Goal: Book appointment/travel/reservation

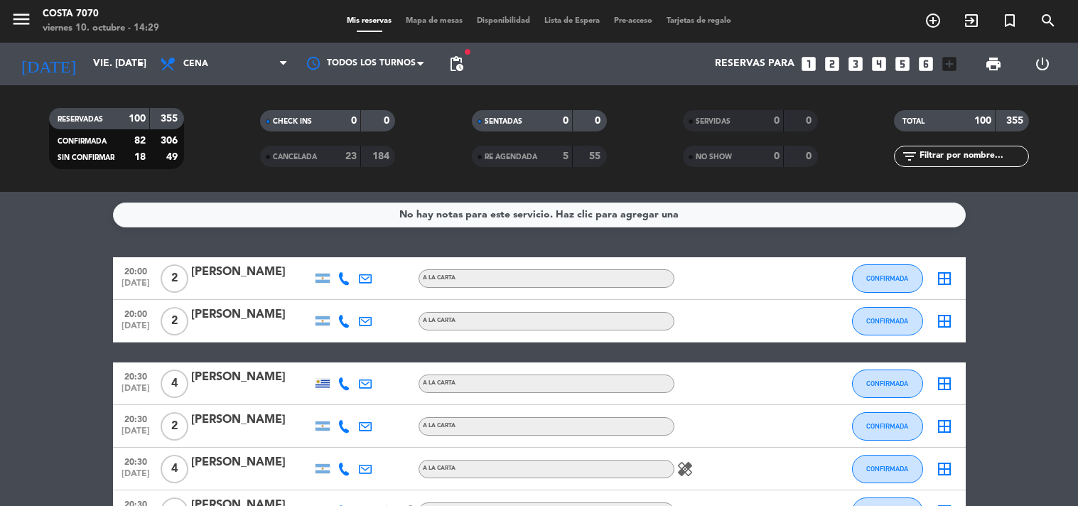
click at [839, 60] on icon "looks_two" at bounding box center [832, 64] width 18 height 18
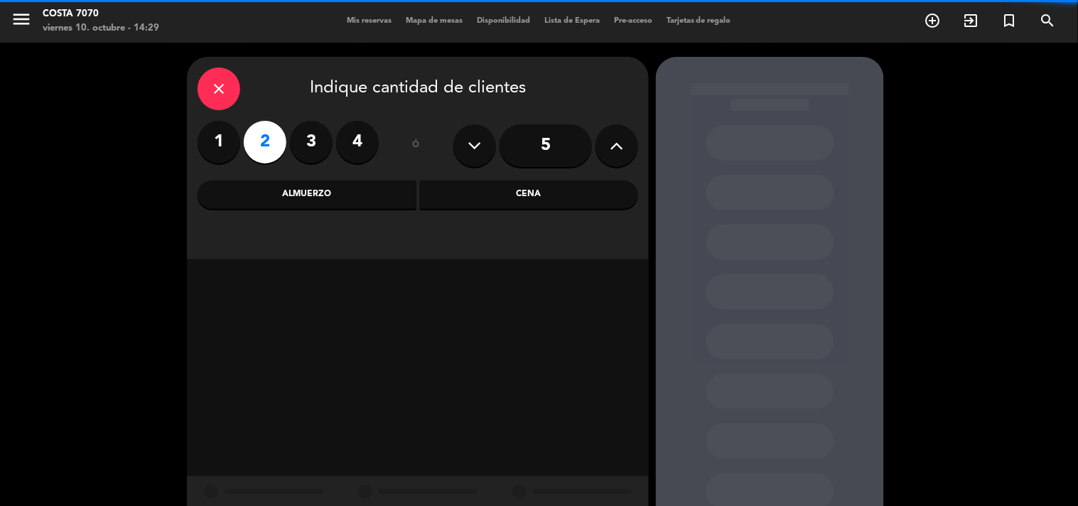
click at [513, 195] on div "Cena" at bounding box center [529, 194] width 219 height 28
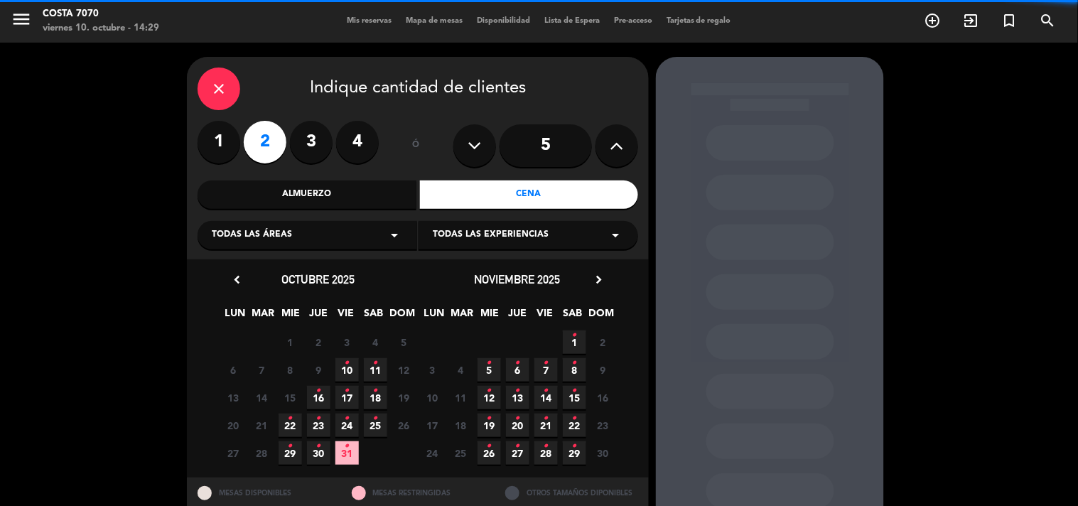
click at [342, 367] on span "10 •" at bounding box center [346, 369] width 23 height 23
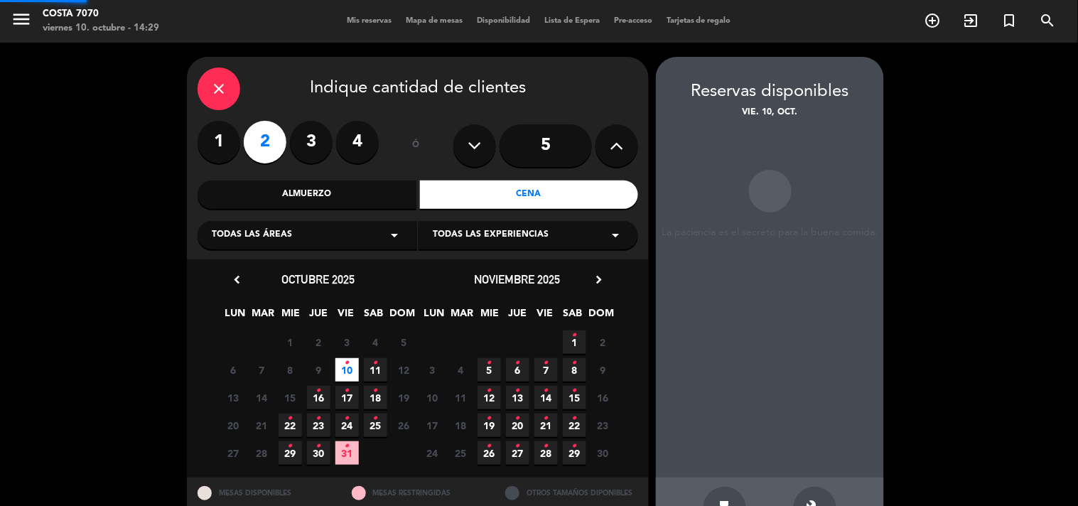
scroll to position [46, 0]
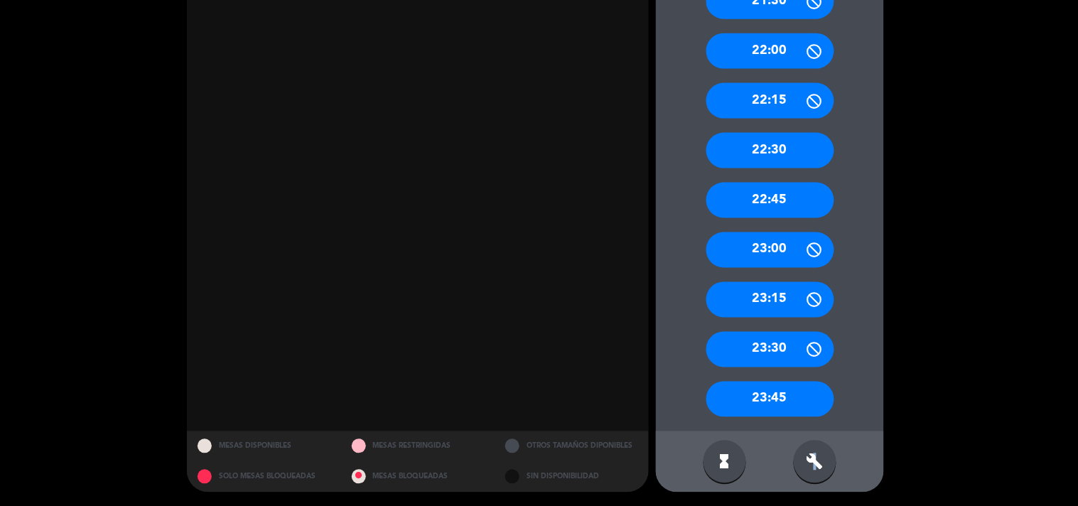
click at [816, 472] on div "build" at bounding box center [815, 461] width 43 height 43
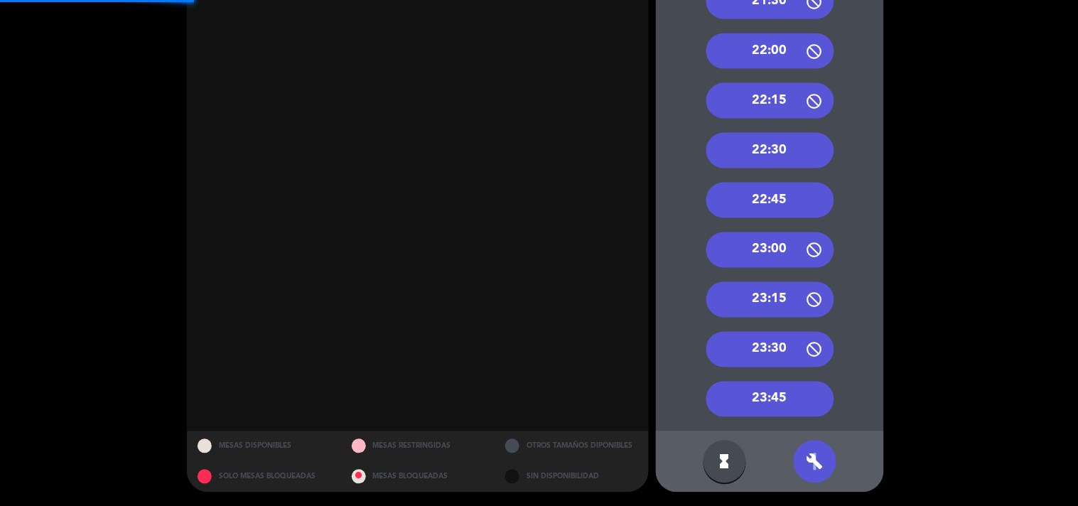
scroll to position [239, 0]
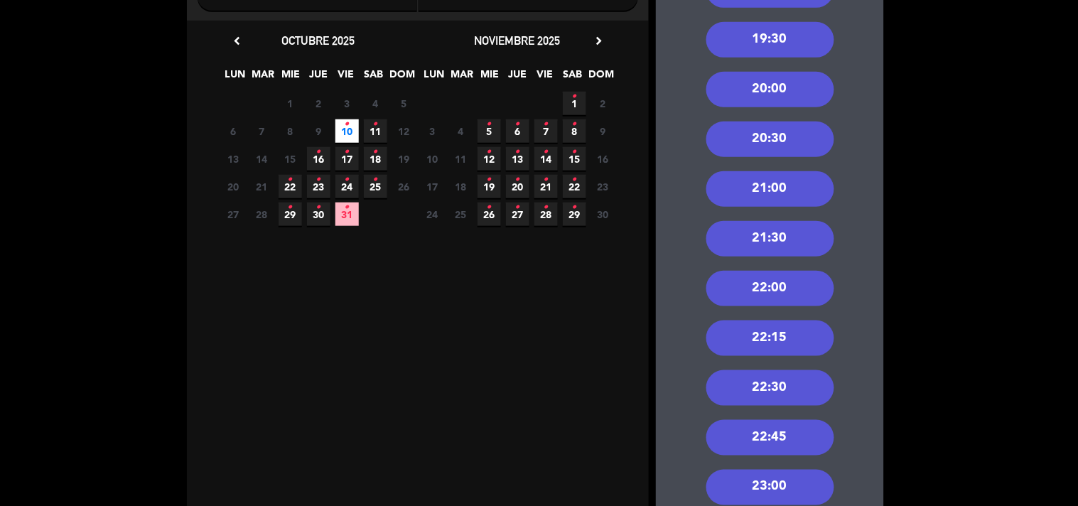
click at [791, 185] on div "21:00" at bounding box center [770, 189] width 128 height 36
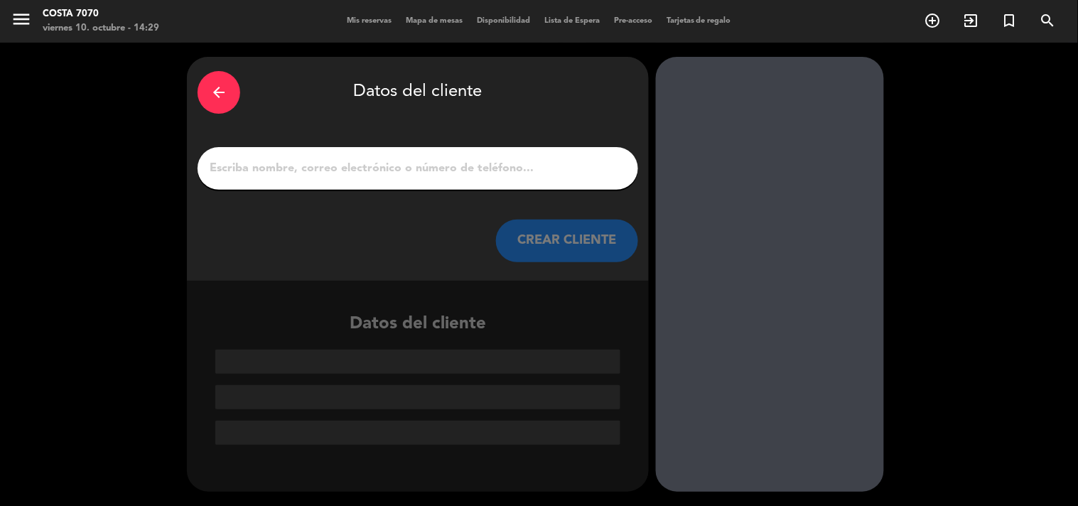
click at [480, 168] on input "1" at bounding box center [417, 168] width 419 height 20
paste input "[PERSON_NAME]"
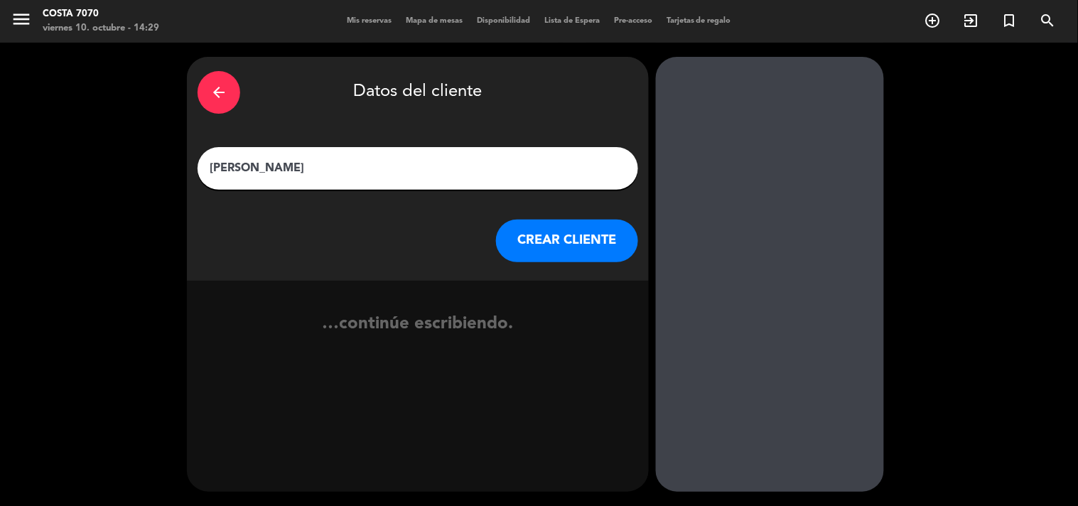
type input "[PERSON_NAME]"
click at [566, 242] on button "CREAR CLIENTE" at bounding box center [567, 241] width 142 height 43
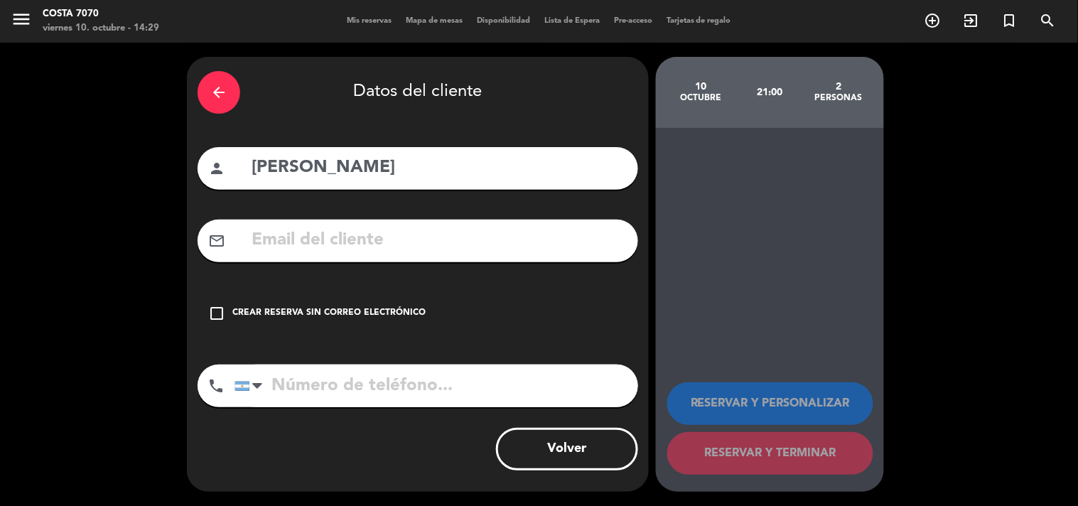
click at [423, 311] on div "check_box_outline_blank Crear reserva sin correo electrónico" at bounding box center [417, 313] width 440 height 43
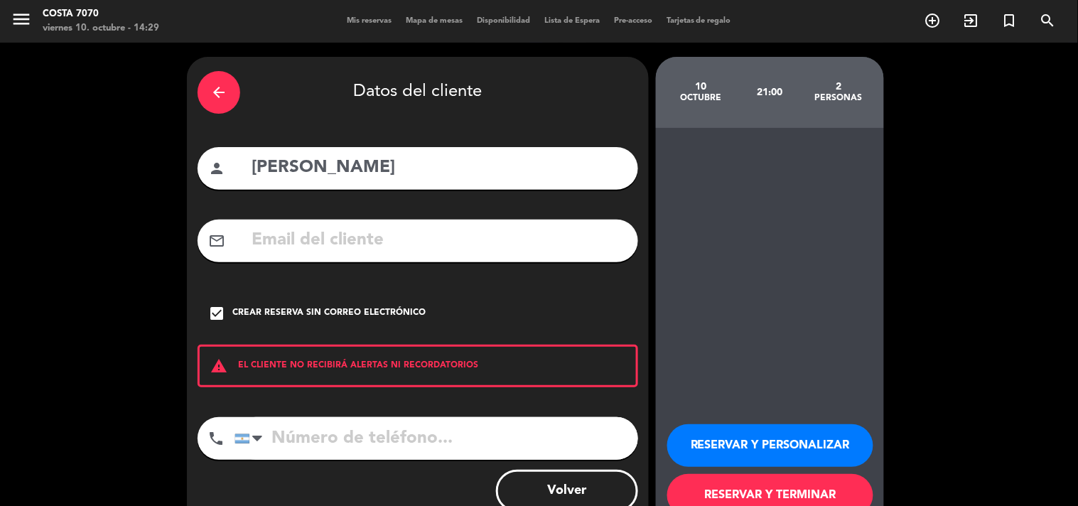
click at [735, 431] on button "RESERVAR Y PERSONALIZAR" at bounding box center [770, 445] width 206 height 43
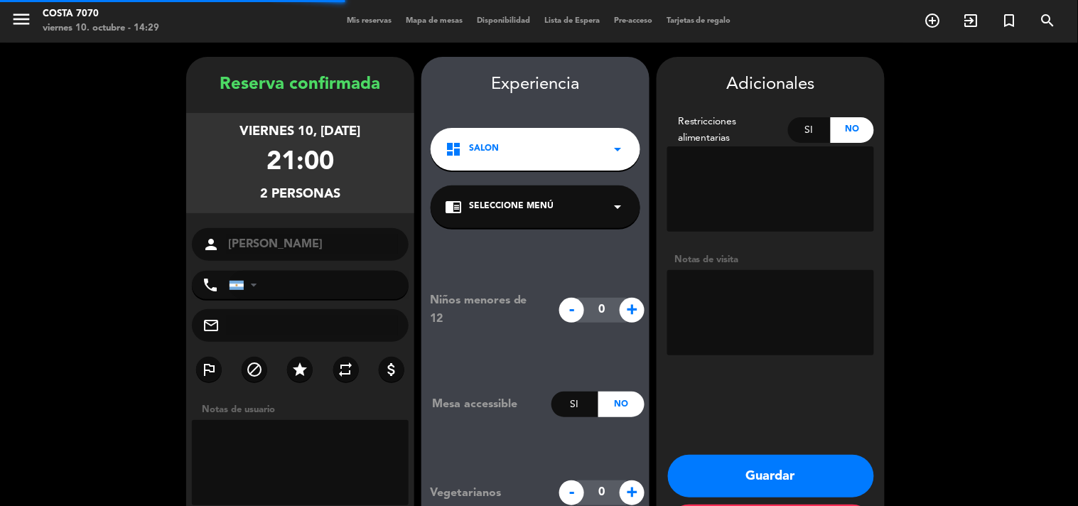
scroll to position [57, 0]
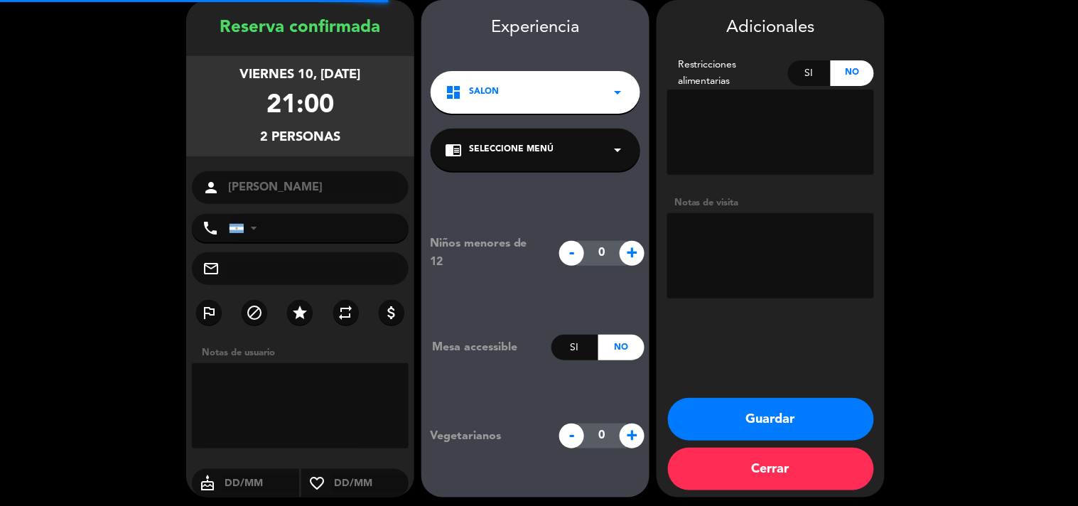
click at [743, 254] on textarea at bounding box center [770, 255] width 207 height 85
type textarea "Habitué Costa7070"
click at [781, 408] on button "Guardar" at bounding box center [771, 419] width 206 height 43
